Goal: Find specific page/section: Find specific page/section

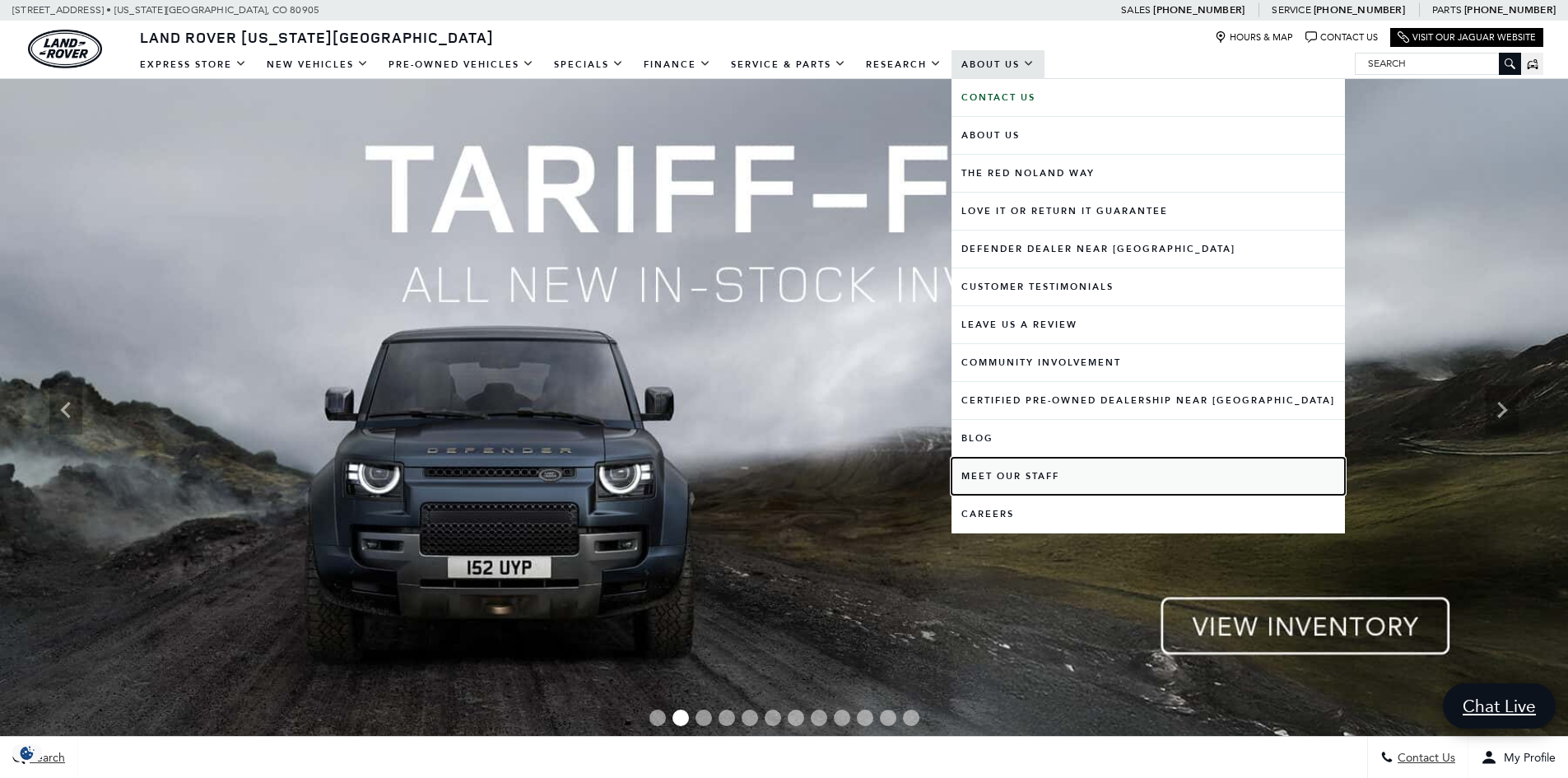
click at [1002, 473] on link "Meet Our Staff" at bounding box center [1148, 475] width 393 height 37
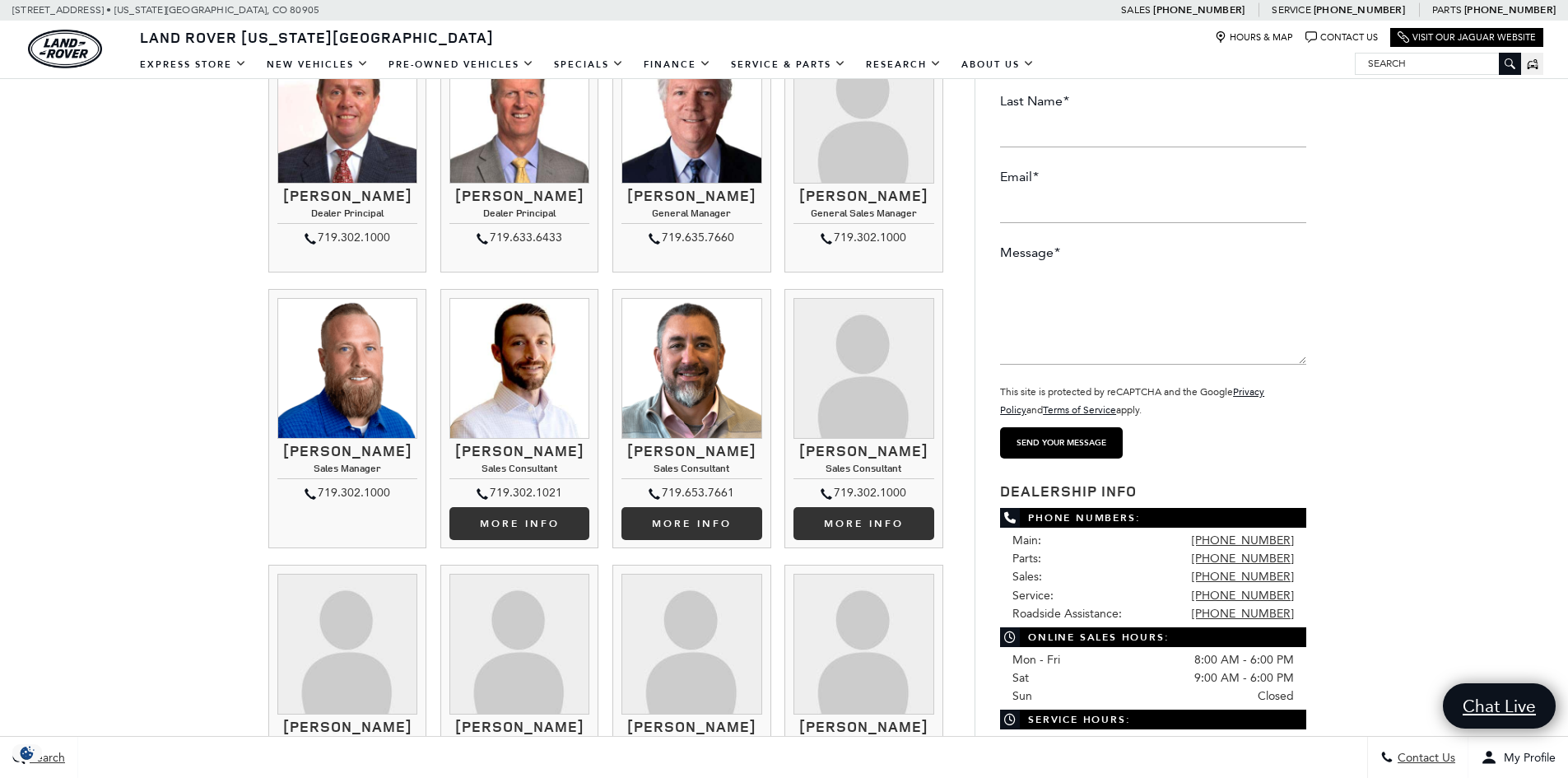
scroll to position [329, 0]
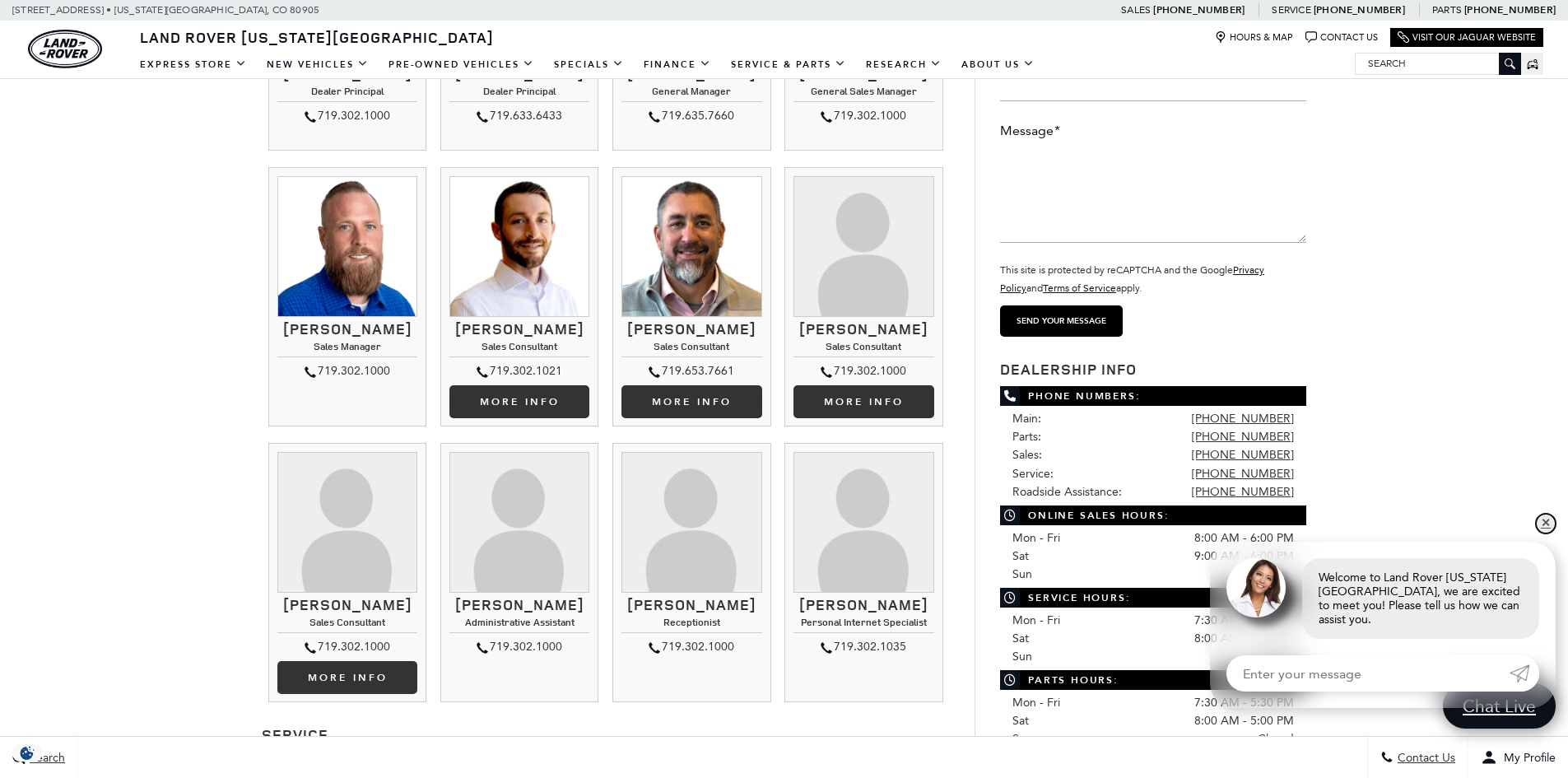
click at [1548, 533] on link "✕" at bounding box center [1546, 523] width 20 height 20
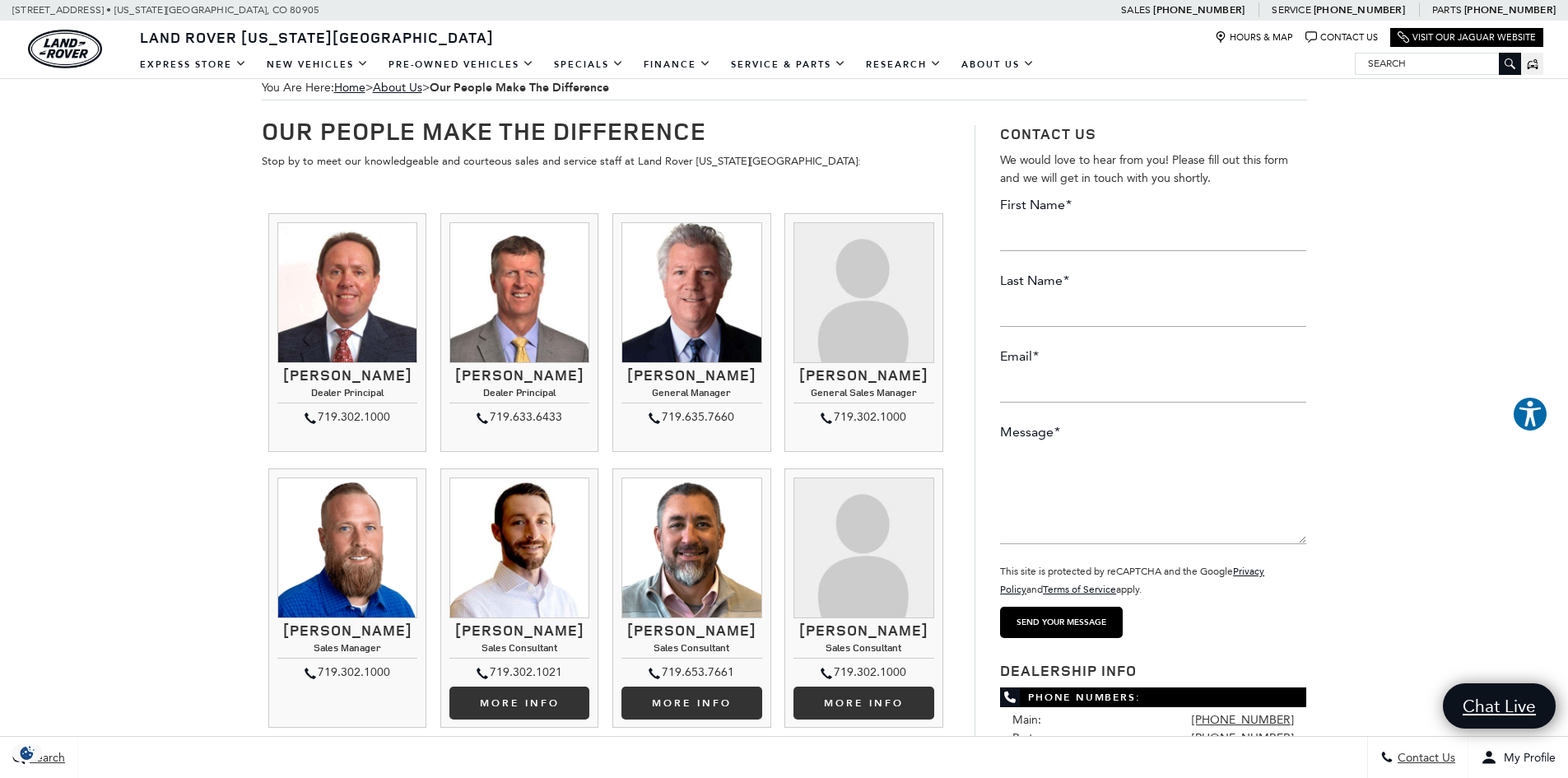
scroll to position [0, 0]
